Goal: Task Accomplishment & Management: Manage account settings

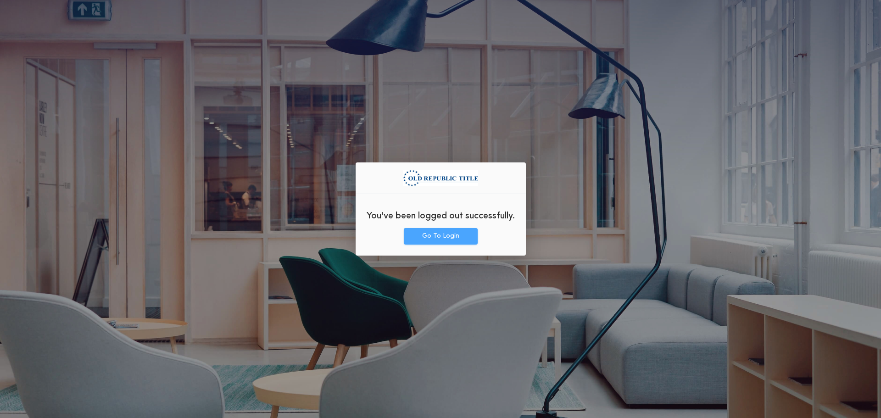
click at [461, 228] on button "Go To Login" at bounding box center [441, 236] width 74 height 17
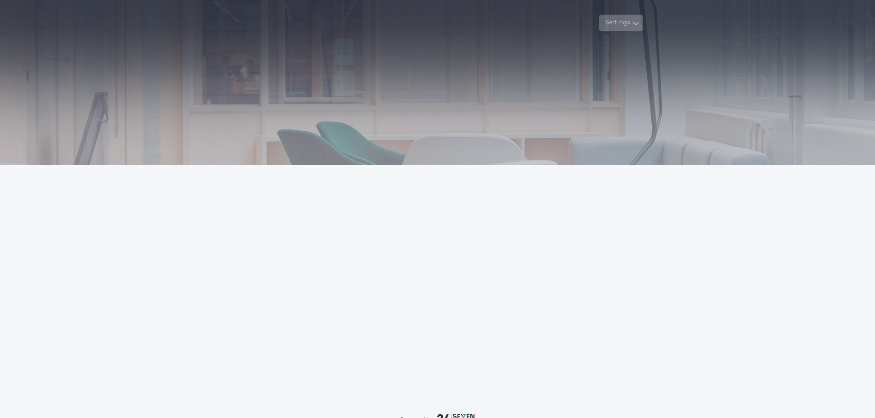
click at [635, 24] on icon "button" at bounding box center [635, 23] width 7 height 11
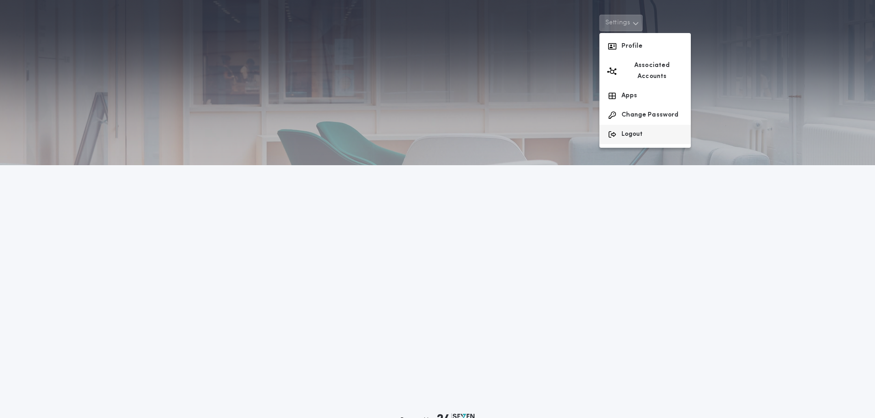
click at [641, 128] on button "Logout" at bounding box center [644, 134] width 91 height 19
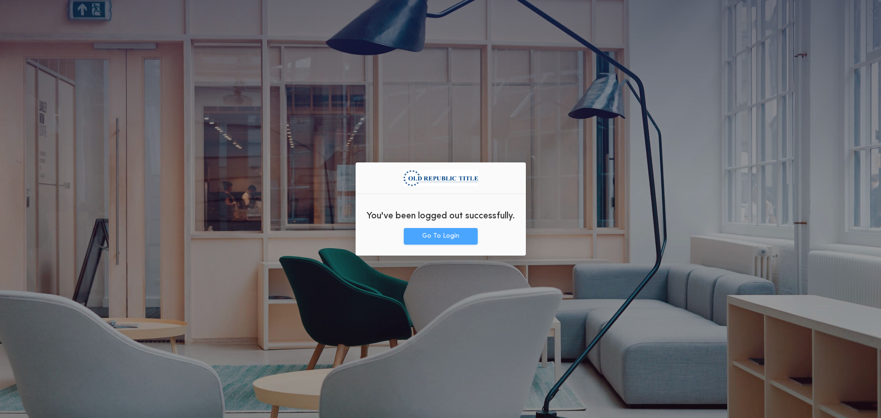
click at [410, 238] on button "Go To Login" at bounding box center [441, 236] width 74 height 17
